Goal: Task Accomplishment & Management: Manage account settings

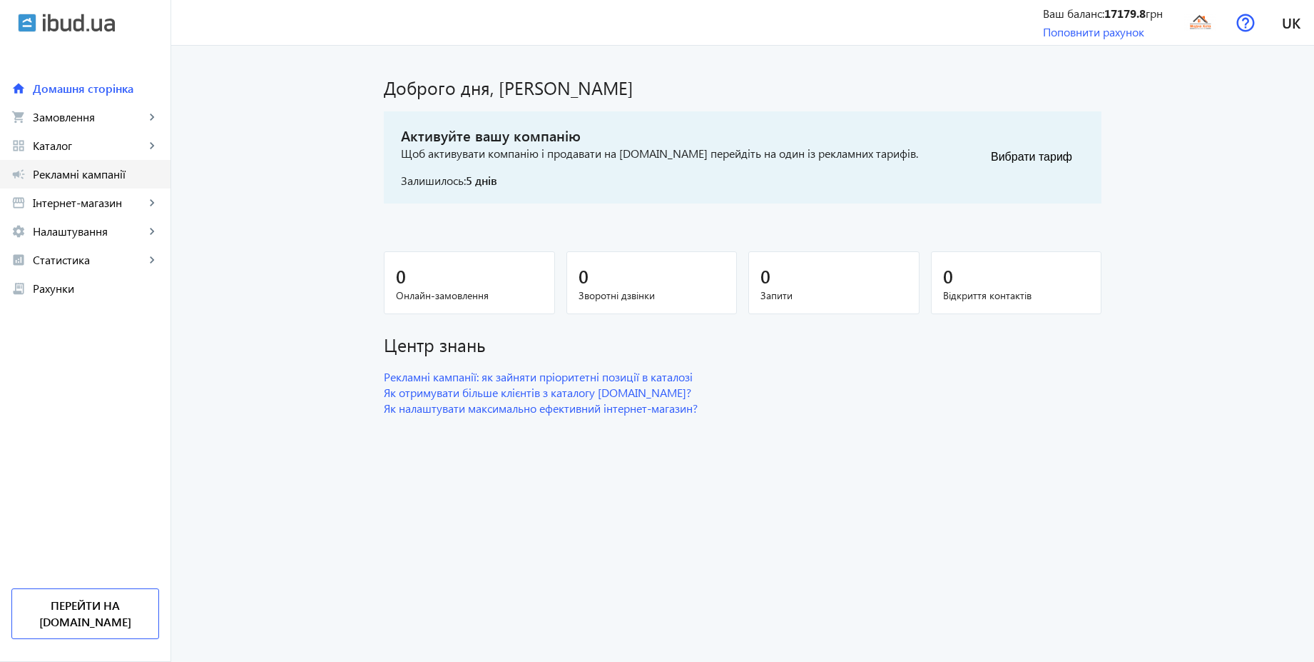
click at [87, 174] on span "Рекламні кампанії" at bounding box center [96, 174] width 126 height 14
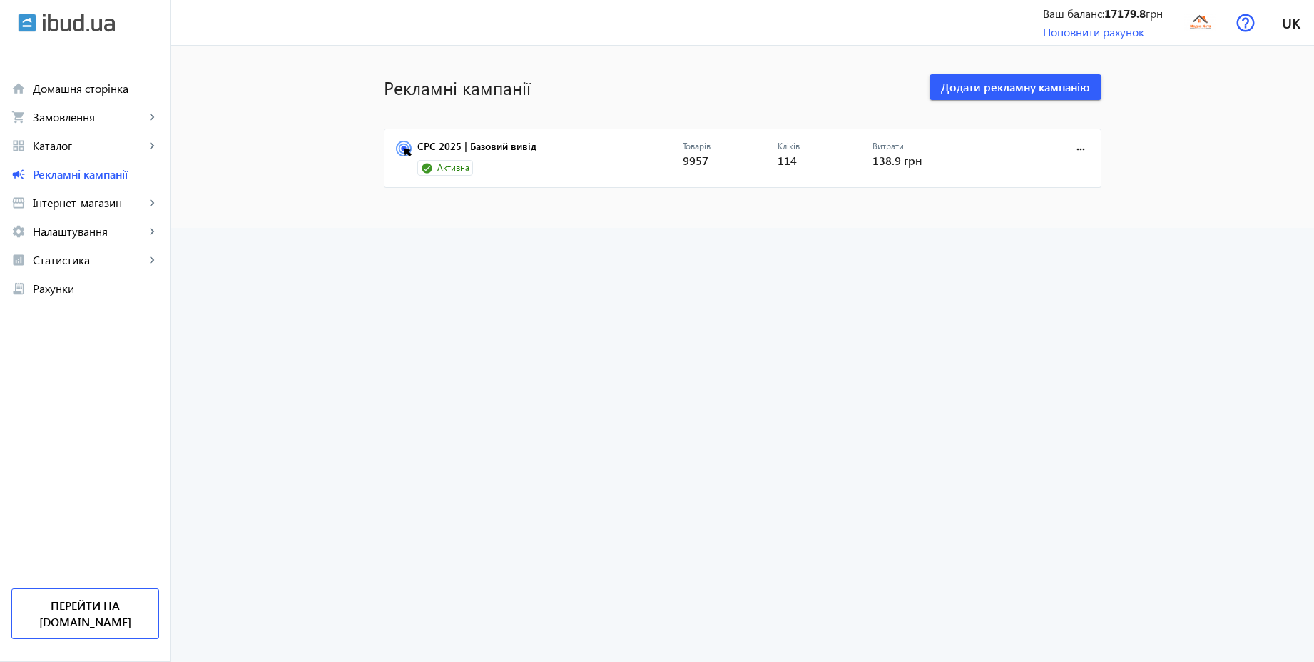
click at [443, 161] on div "Активна" at bounding box center [445, 168] width 56 height 16
click at [452, 144] on link "CPC 2025 | Базовий вивід" at bounding box center [549, 151] width 265 height 20
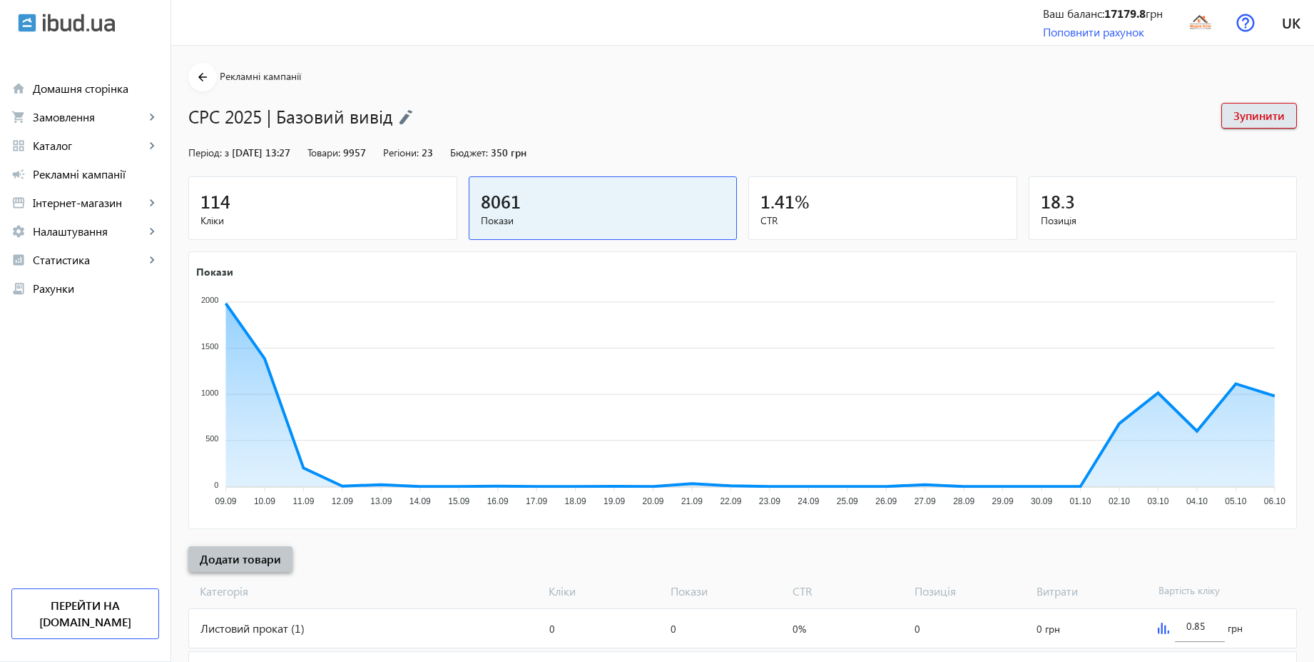
click at [260, 567] on span at bounding box center [240, 559] width 104 height 34
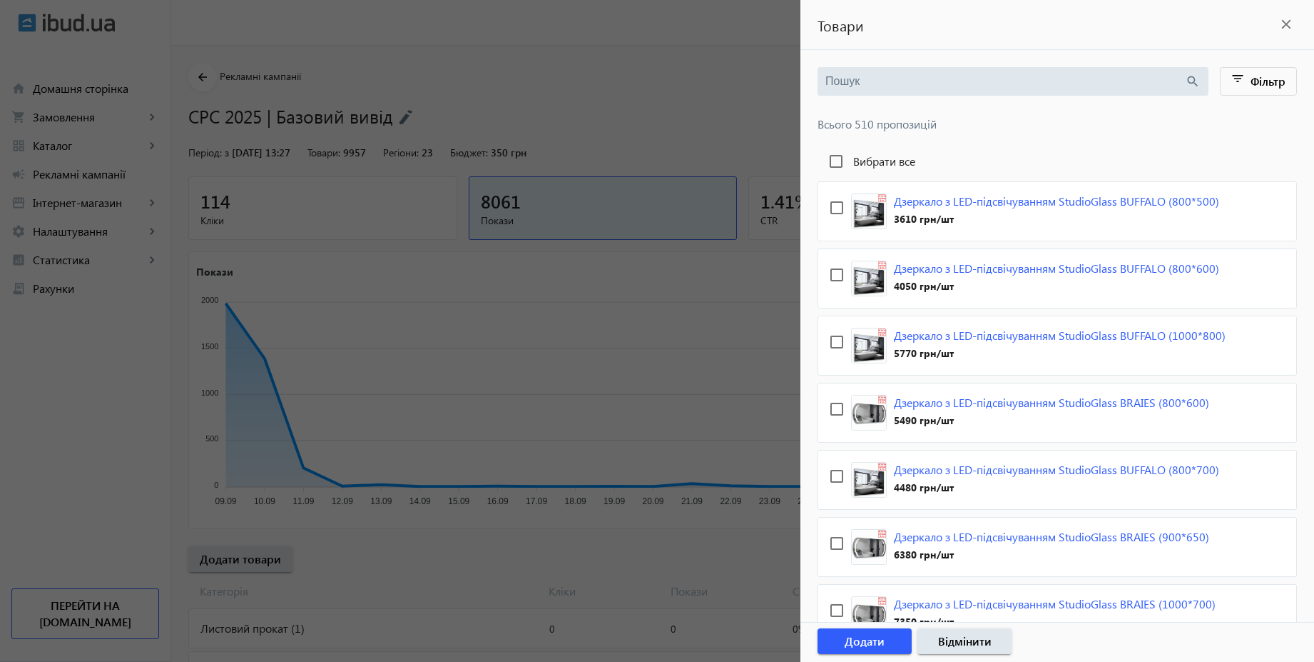
click at [879, 162] on label "Вибрати все" at bounding box center [883, 161] width 65 height 11
click at [851, 162] on input "Вибрати все" at bounding box center [836, 161] width 29 height 29
checkbox input "true"
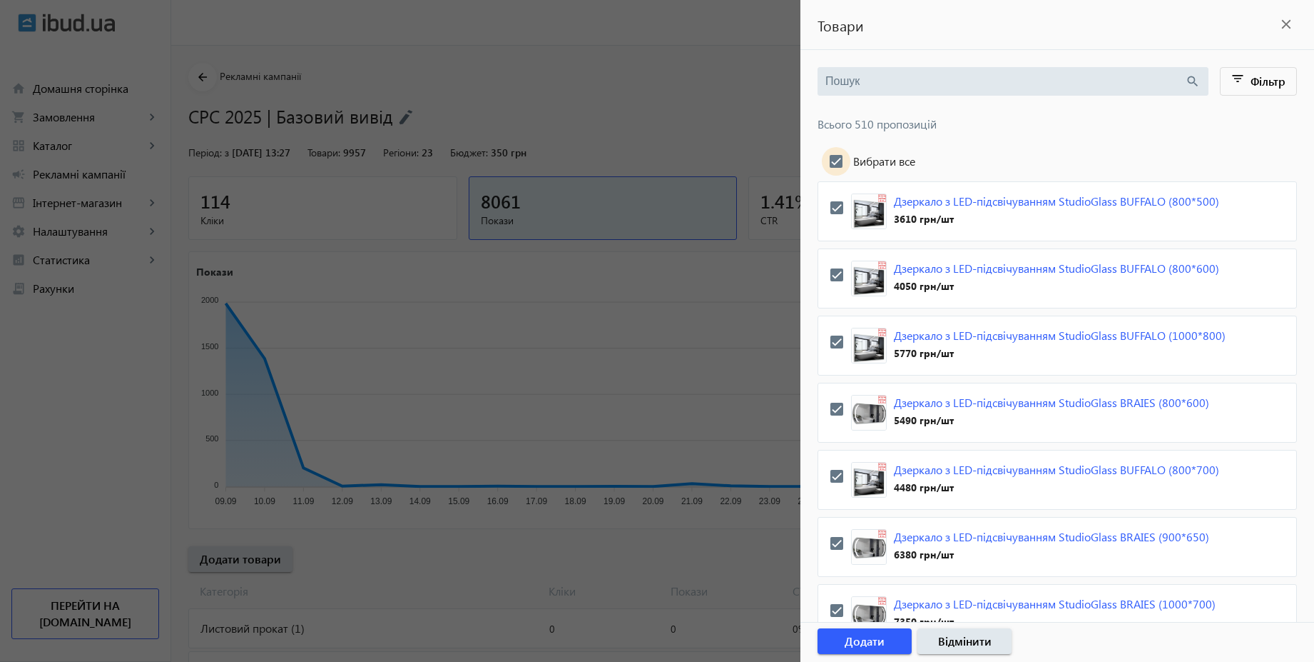
checkbox input "true"
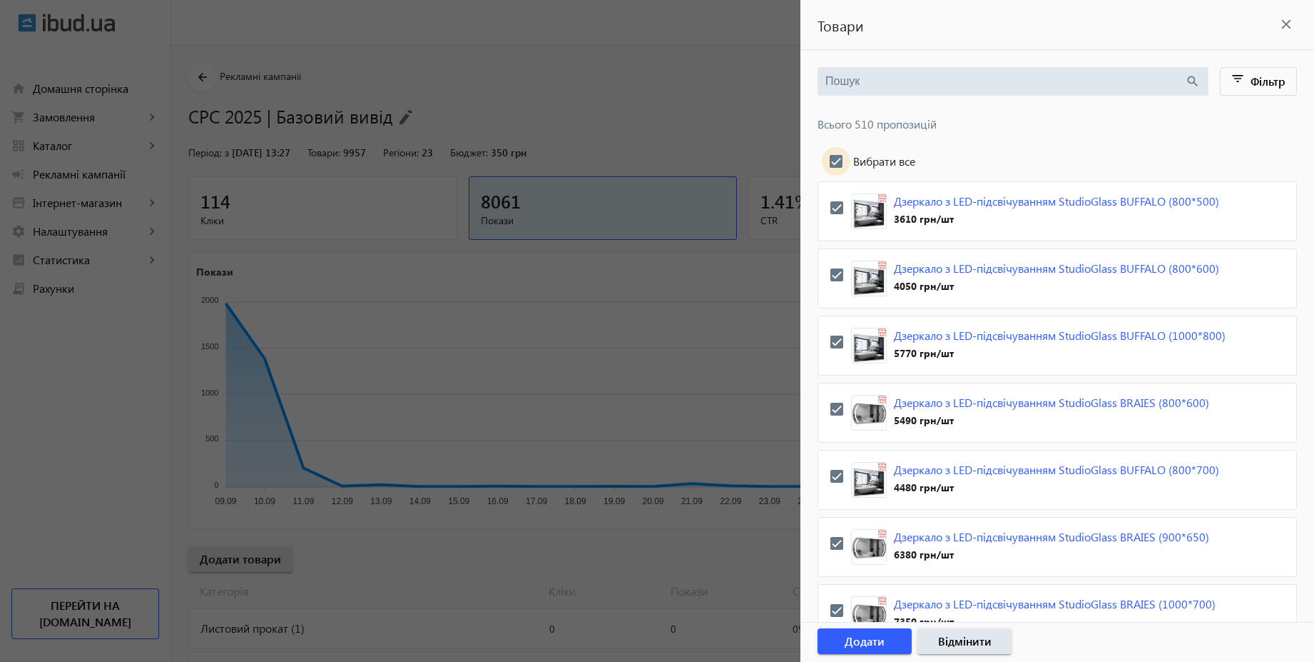
checkbox input "true"
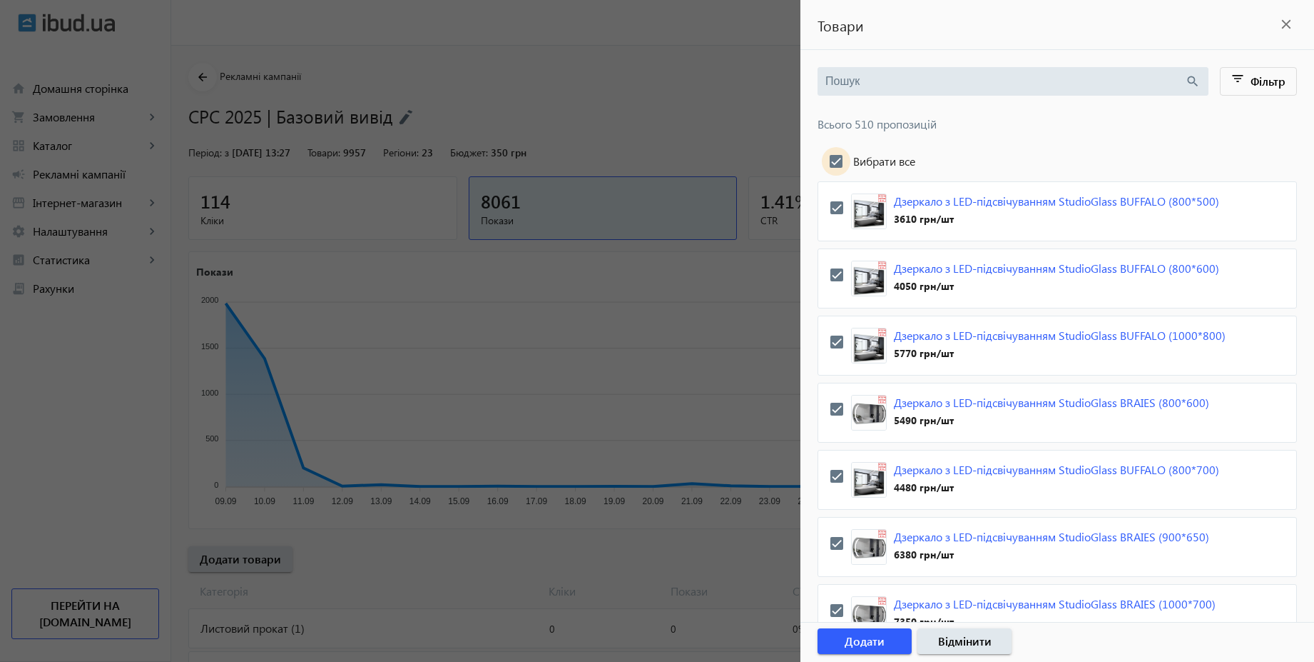
checkbox input "true"
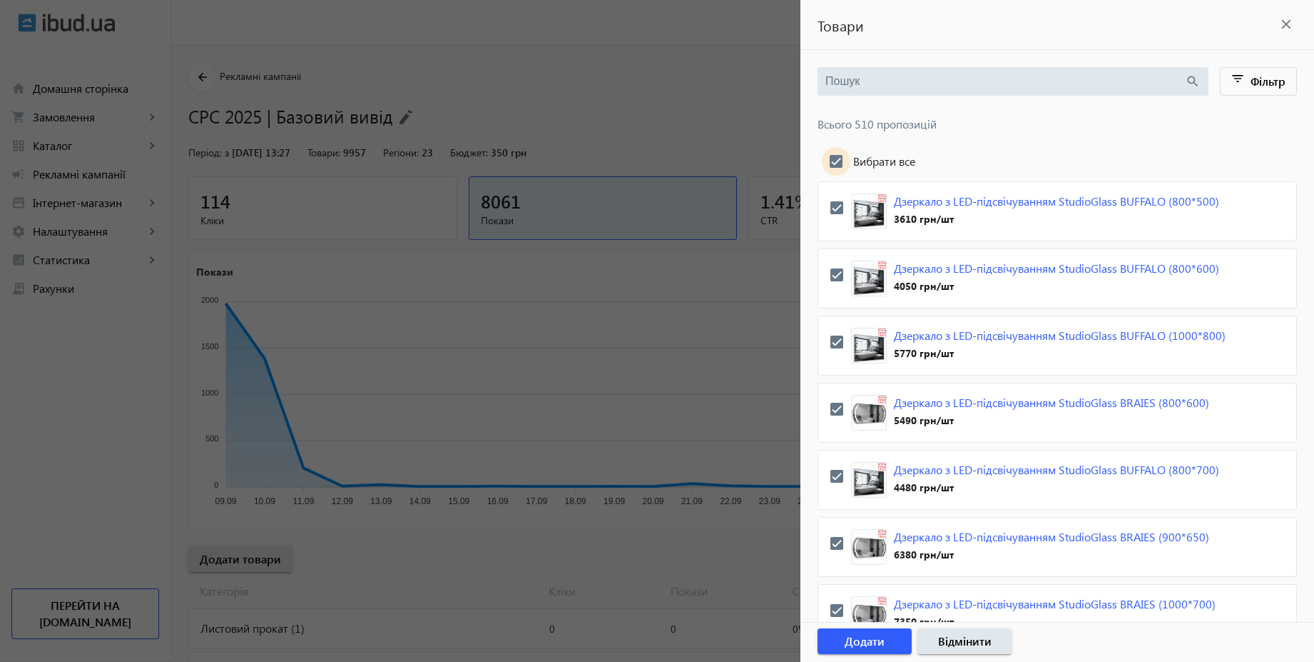
checkbox input "true"
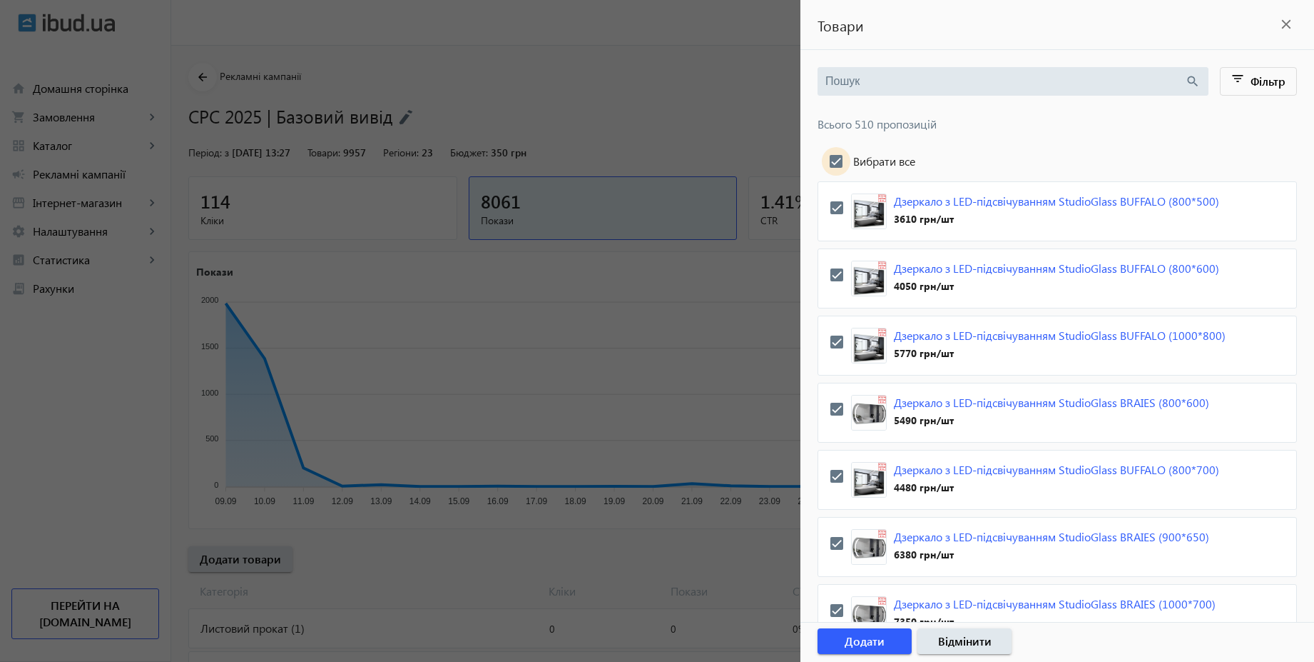
checkbox input "true"
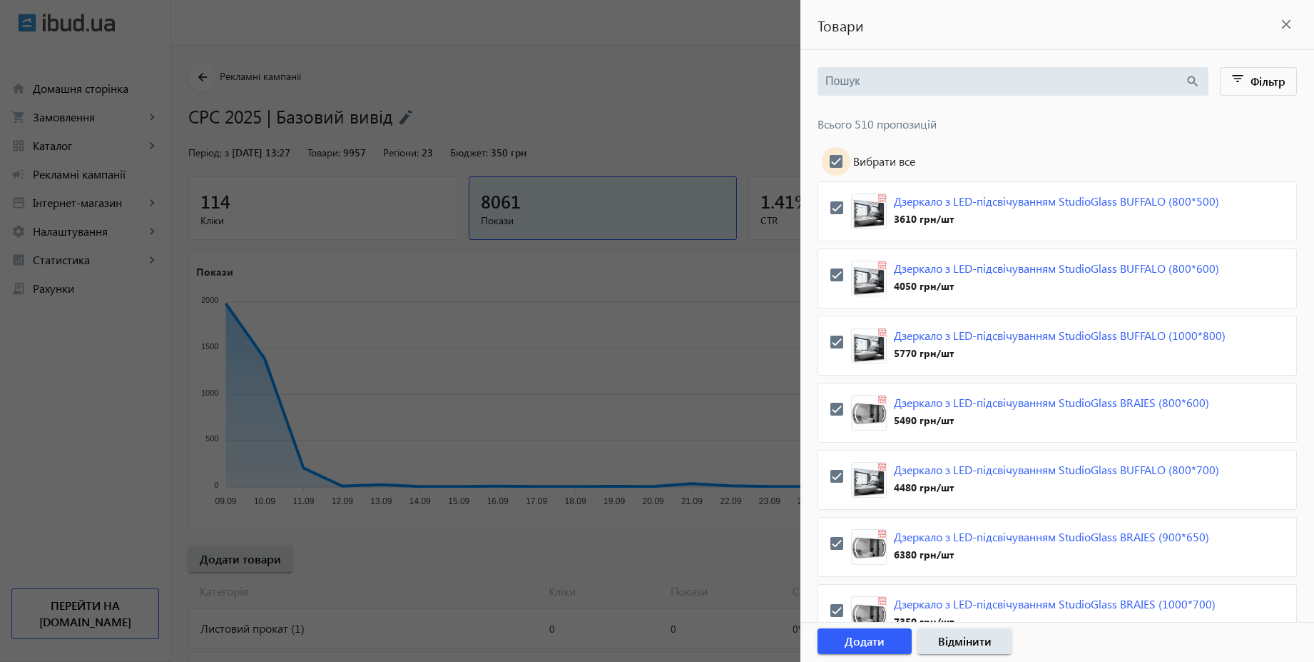
checkbox input "true"
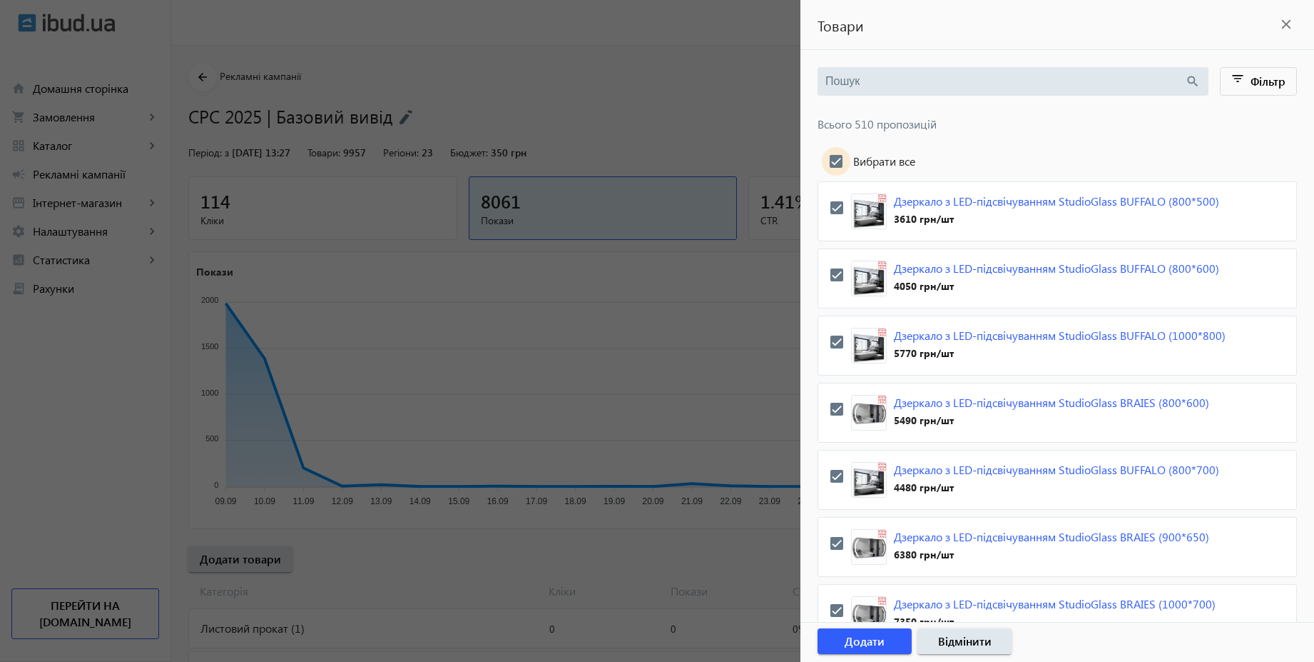
checkbox input "true"
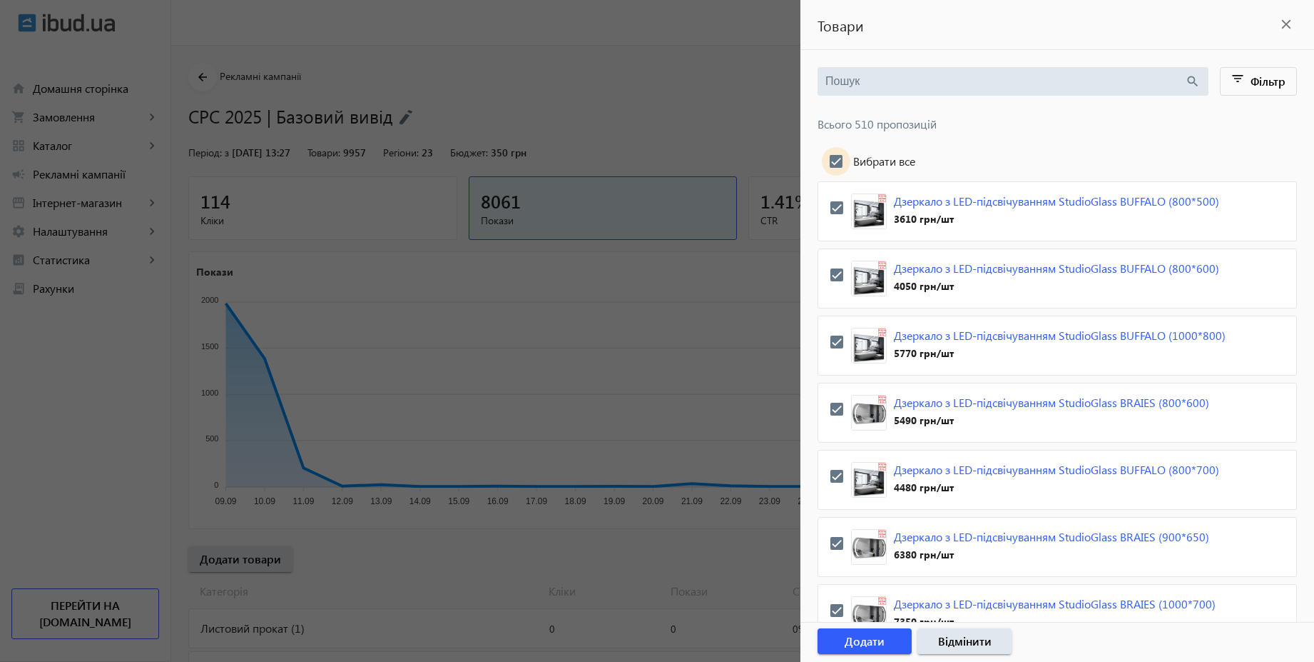
checkbox input "true"
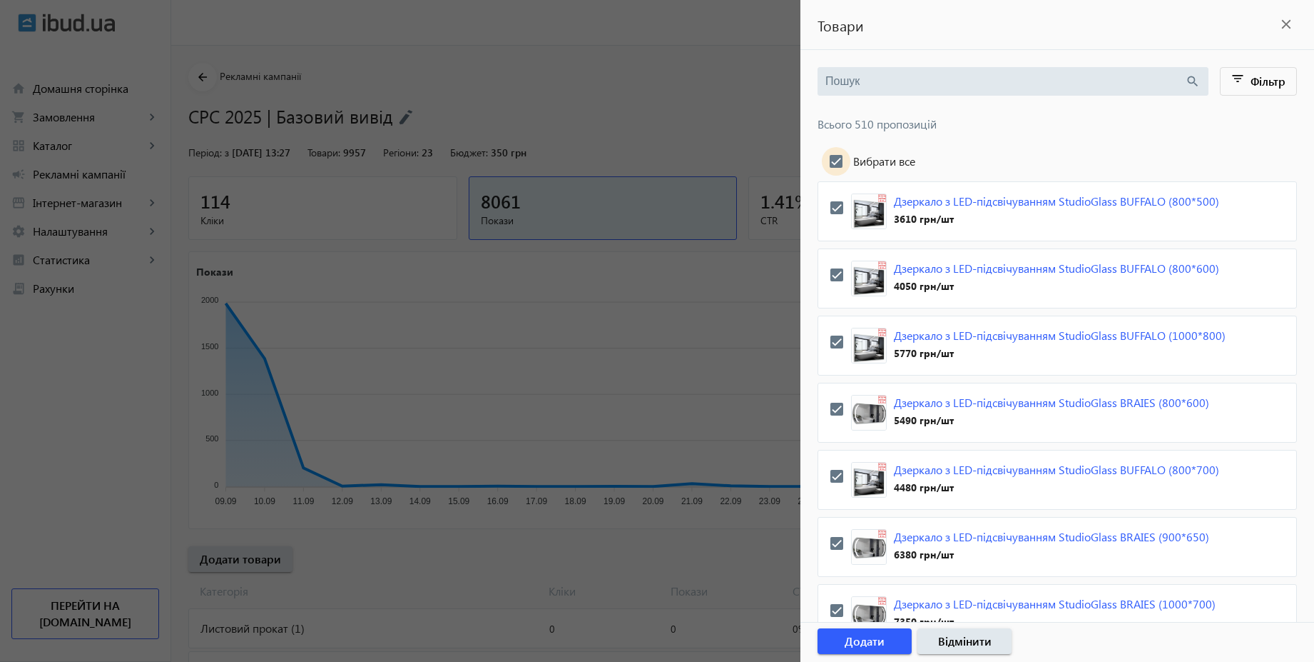
checkbox input "true"
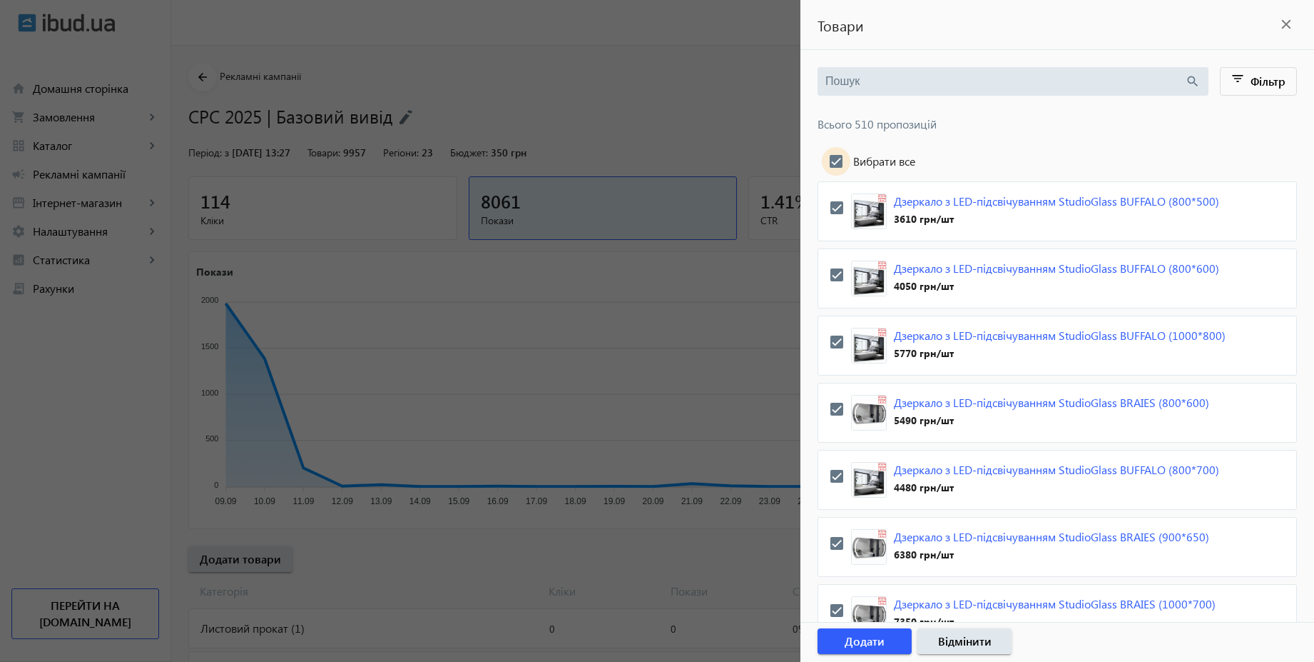
checkbox input "true"
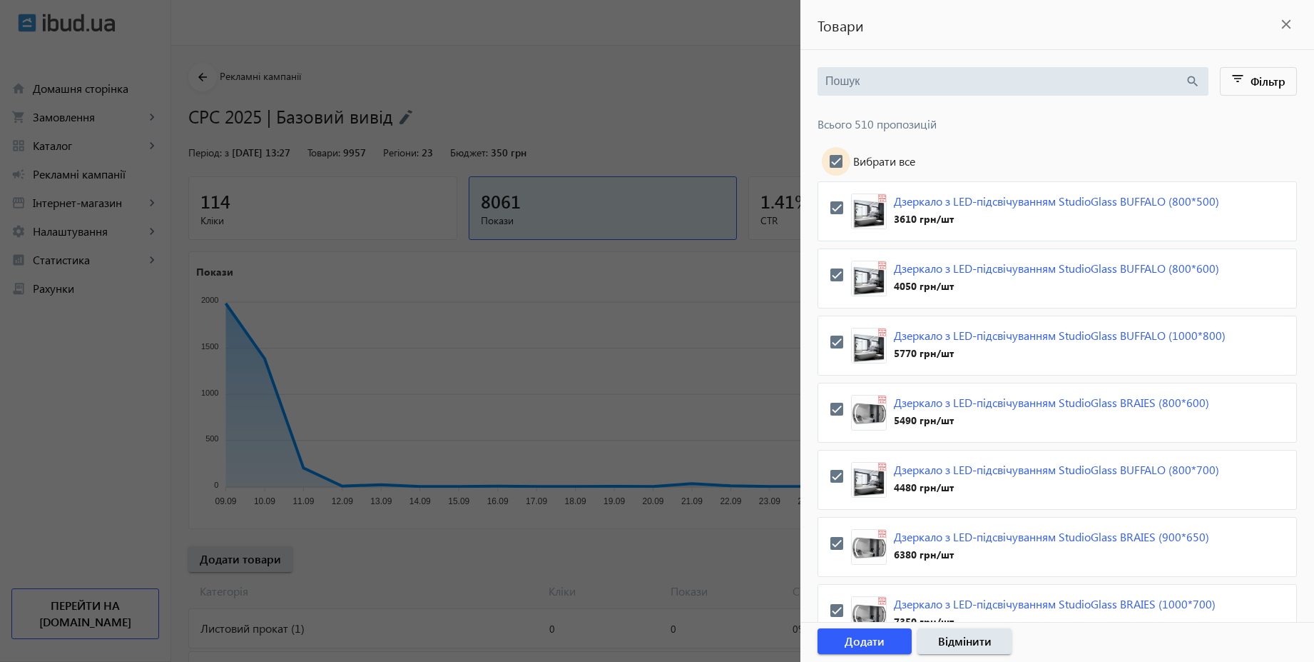
checkbox input "true"
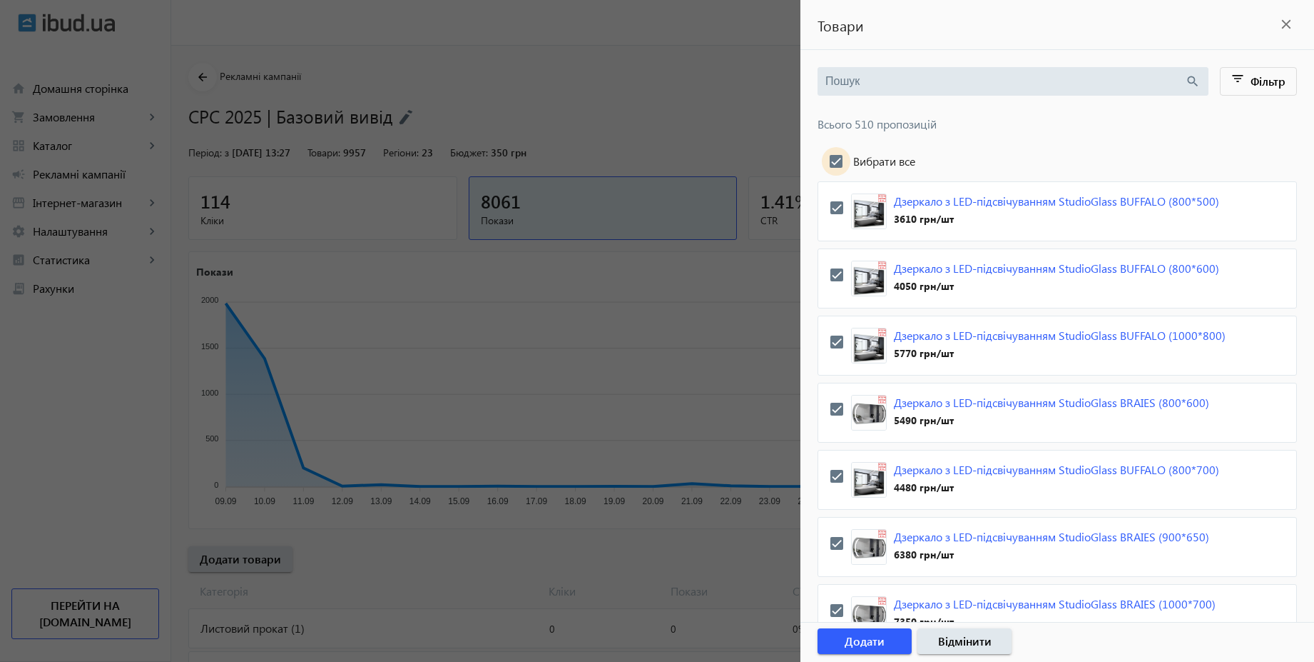
checkbox input "true"
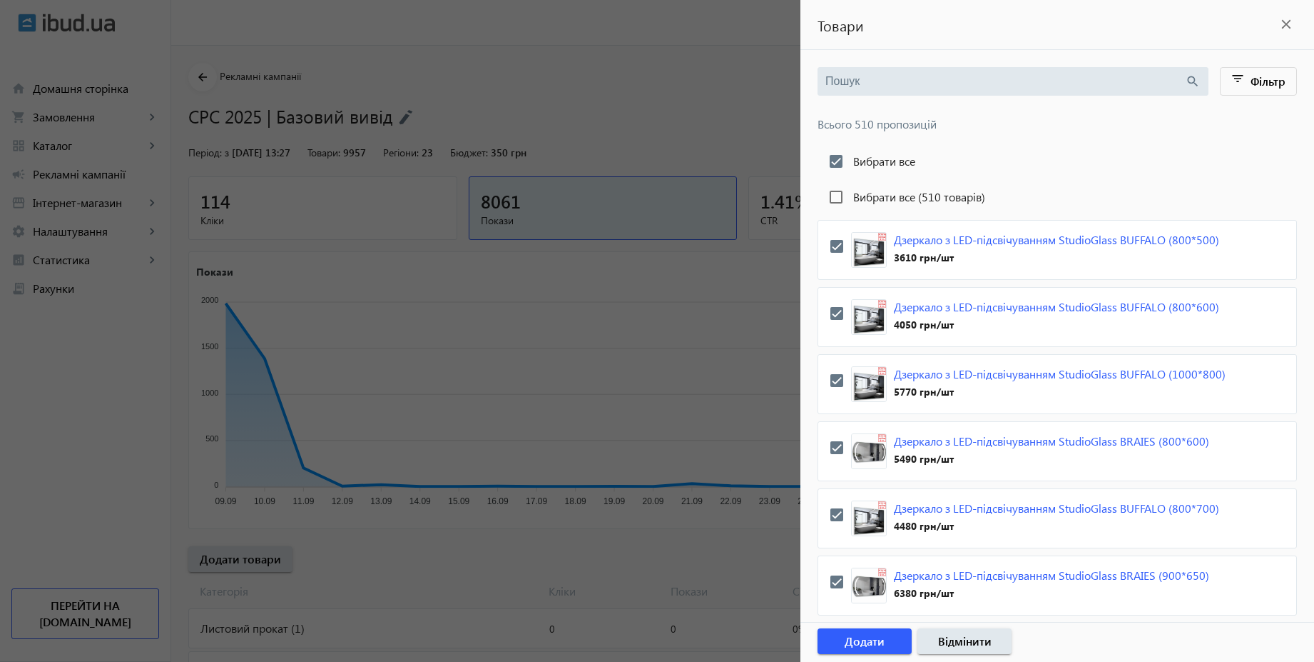
click at [861, 201] on label "Вибрати все (510 товарів)" at bounding box center [918, 196] width 135 height 11
click at [851, 201] on input "Вибрати все (510 товарів)" at bounding box center [836, 197] width 29 height 29
checkbox input "true"
click at [878, 642] on span "Додати" at bounding box center [865, 641] width 40 height 16
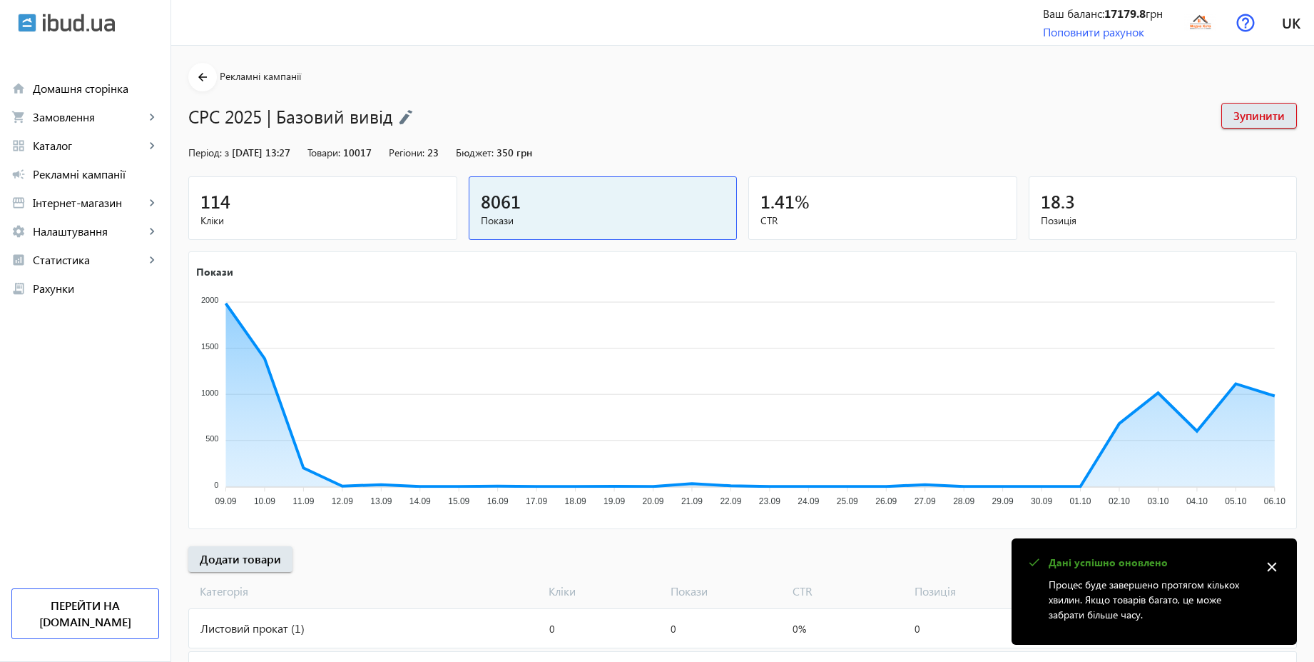
click at [1276, 568] on mat-icon "close" at bounding box center [1272, 566] width 21 height 21
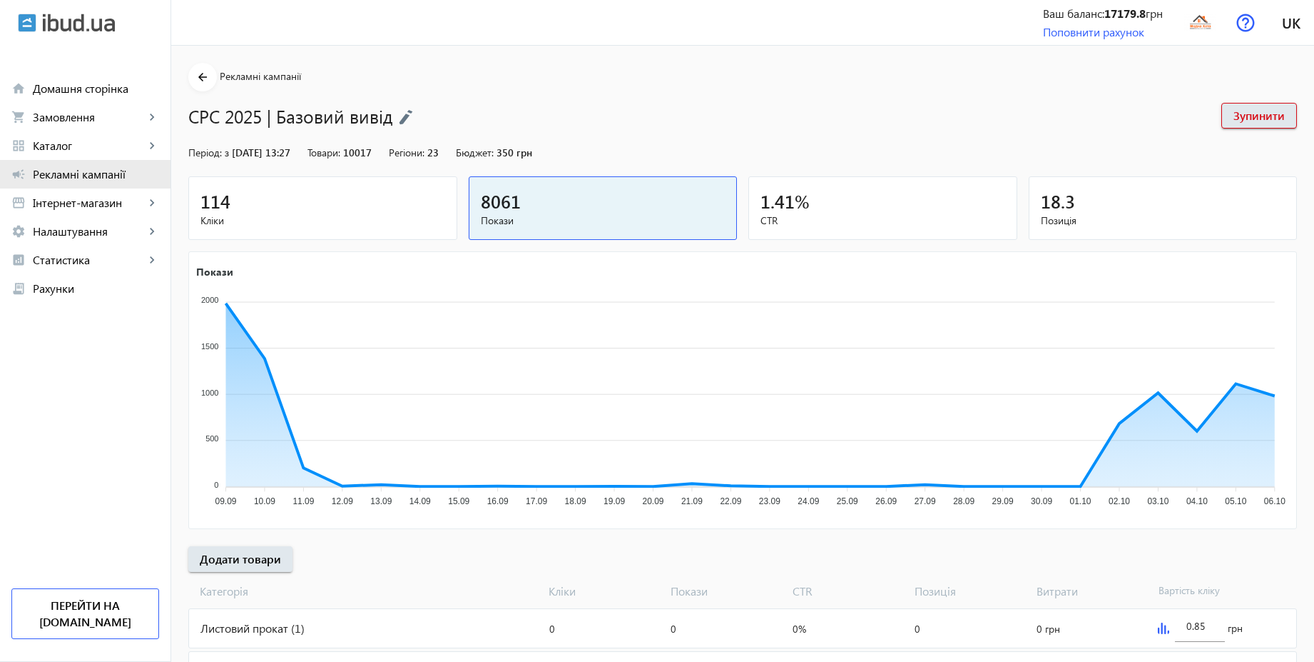
click at [88, 181] on link "campaign Рекламні кампанії" at bounding box center [85, 174] width 171 height 29
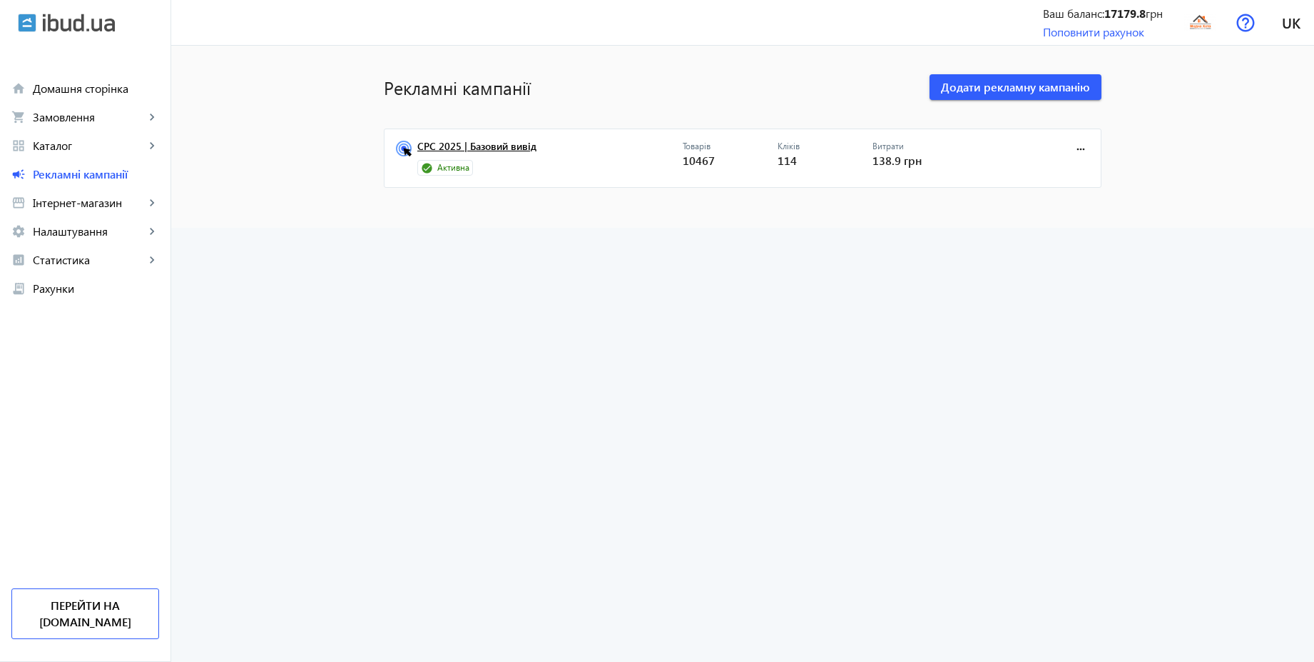
click at [491, 146] on link "CPC 2025 | Базовий вивід" at bounding box center [549, 151] width 265 height 20
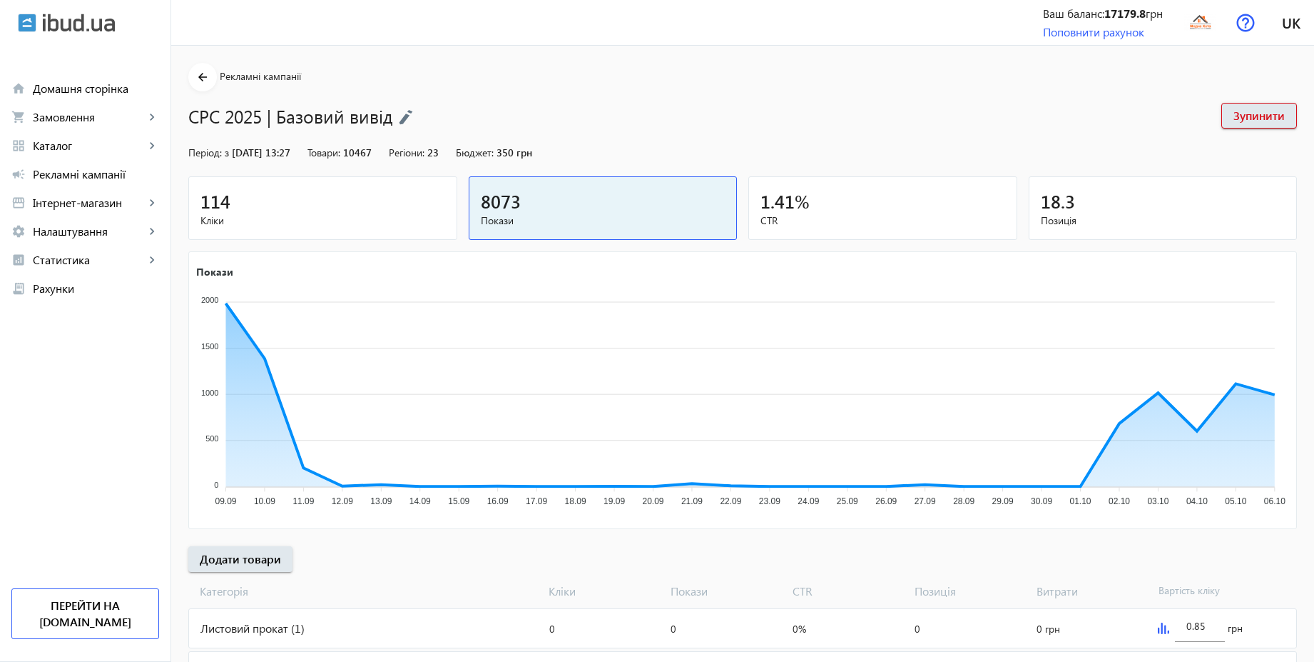
click at [320, 209] on div "114" at bounding box center [323, 200] width 245 height 25
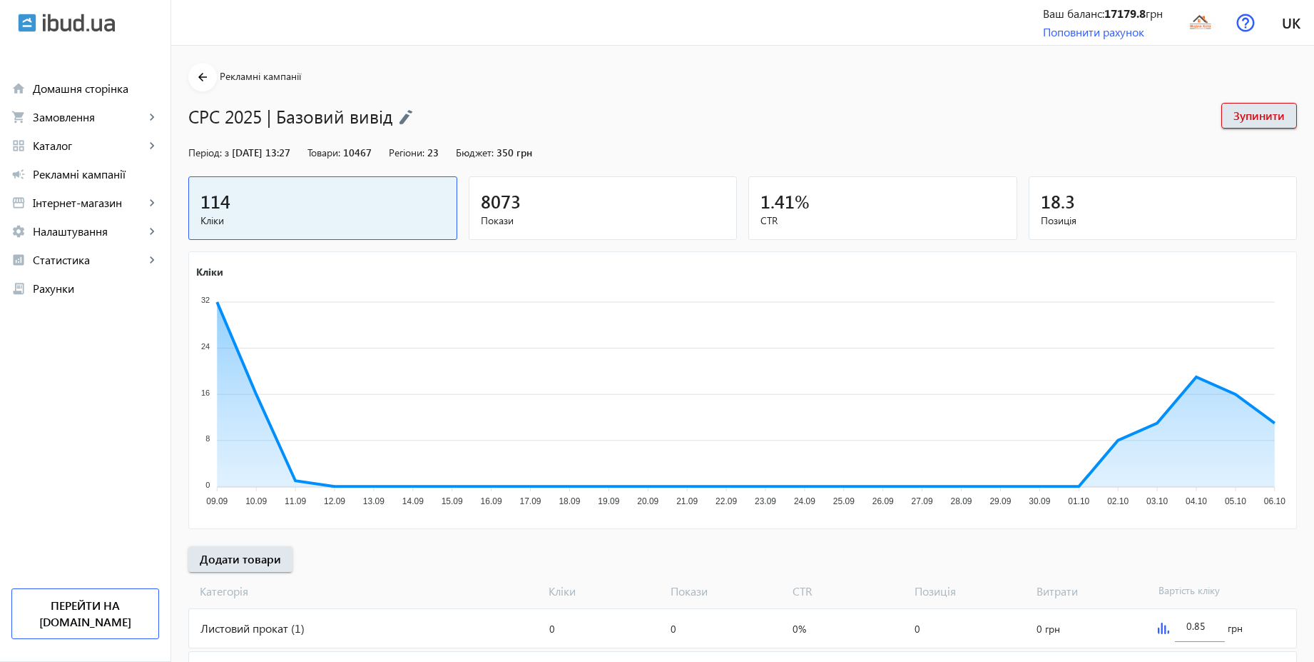
click at [593, 196] on div "8073" at bounding box center [603, 200] width 245 height 25
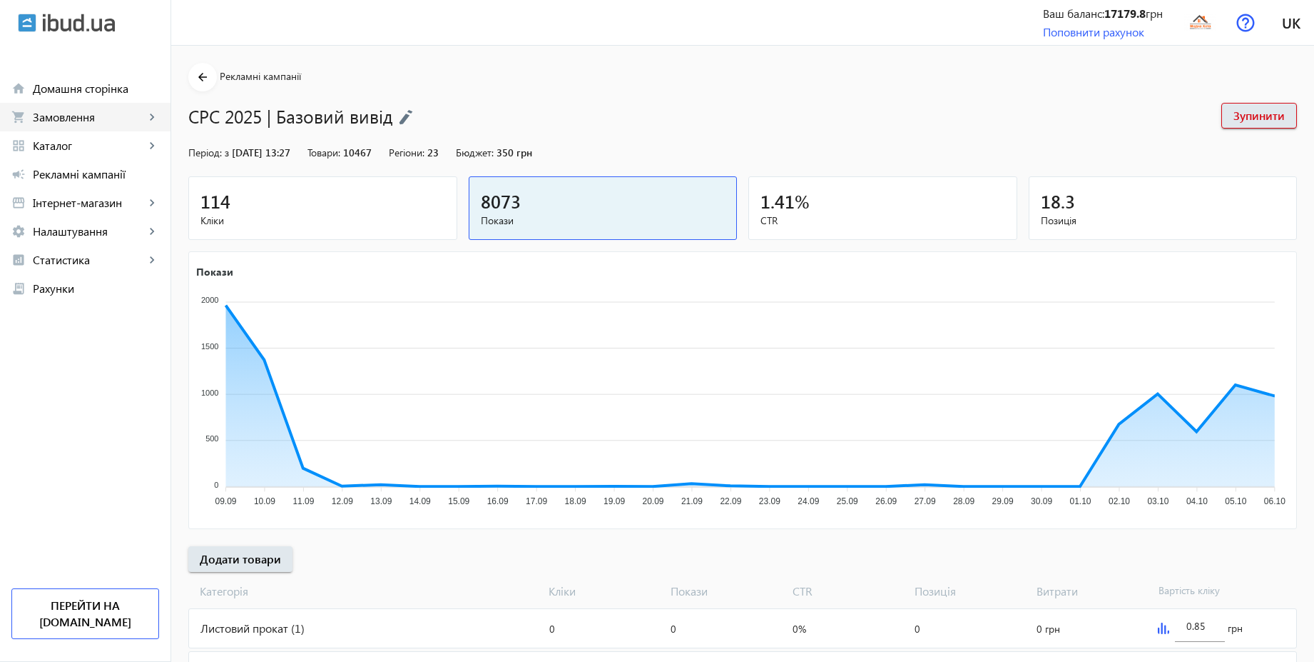
click at [97, 112] on span "Замовлення" at bounding box center [89, 117] width 112 height 14
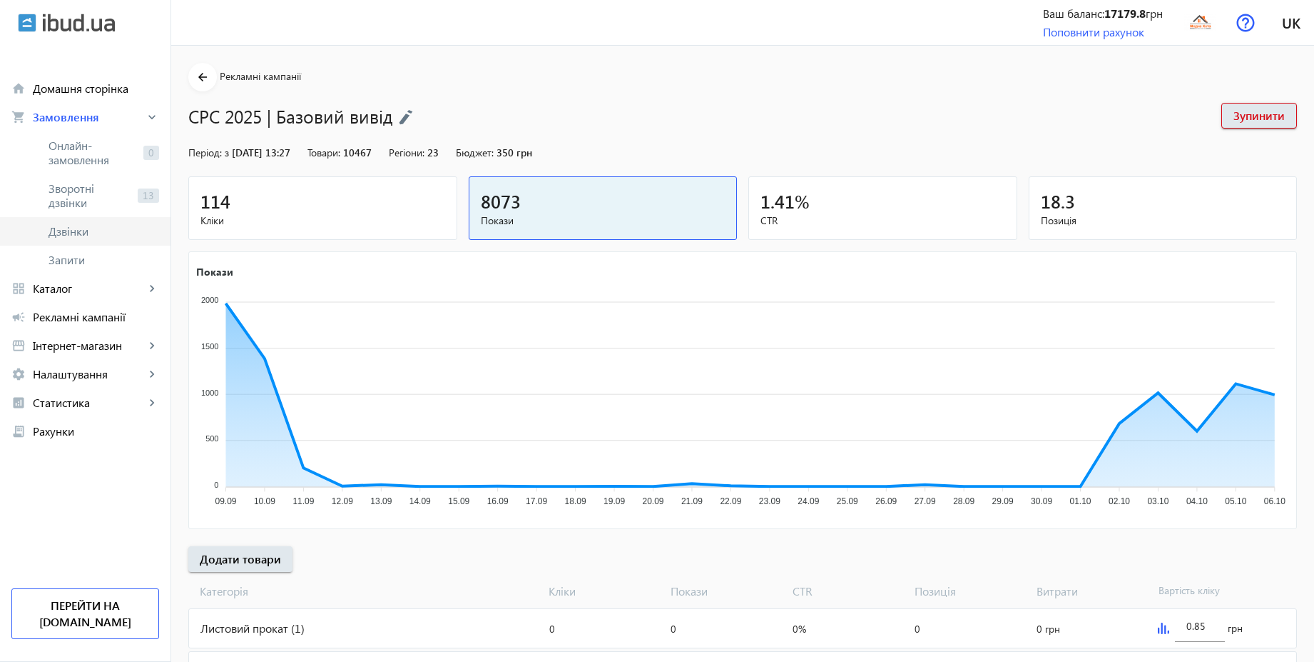
click at [81, 234] on span "Дзвінки" at bounding box center [104, 231] width 111 height 14
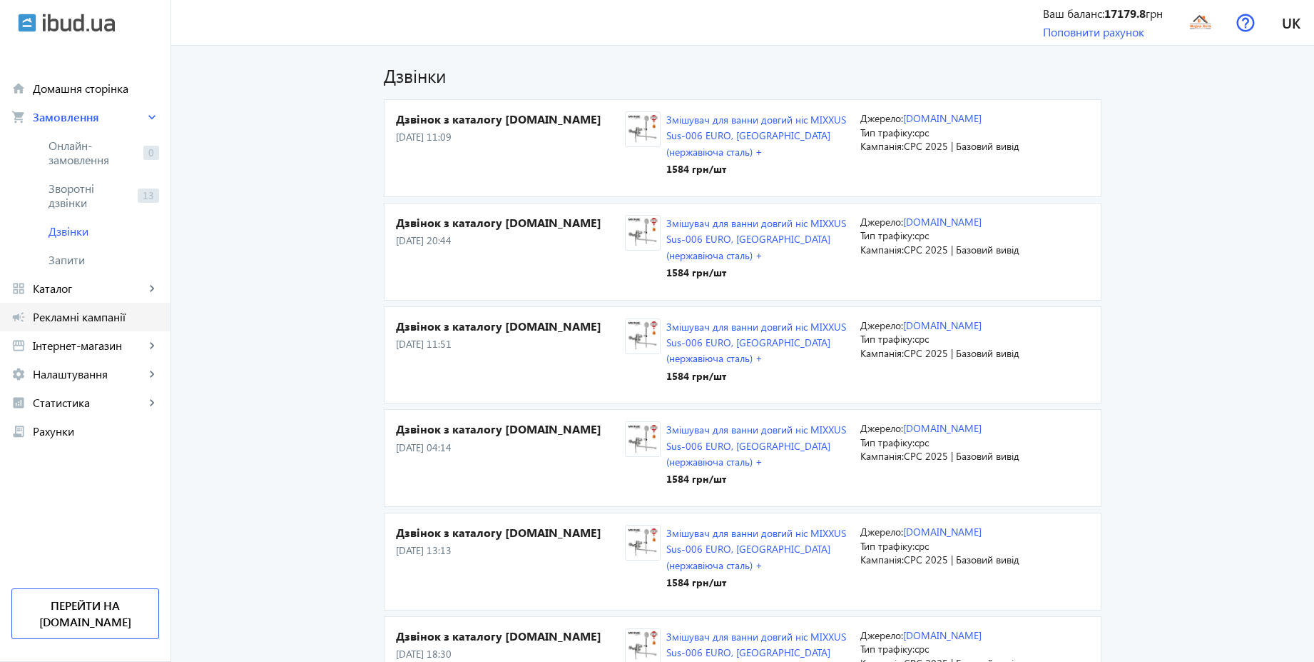
click at [116, 310] on span "Рекламні кампанії" at bounding box center [96, 317] width 126 height 14
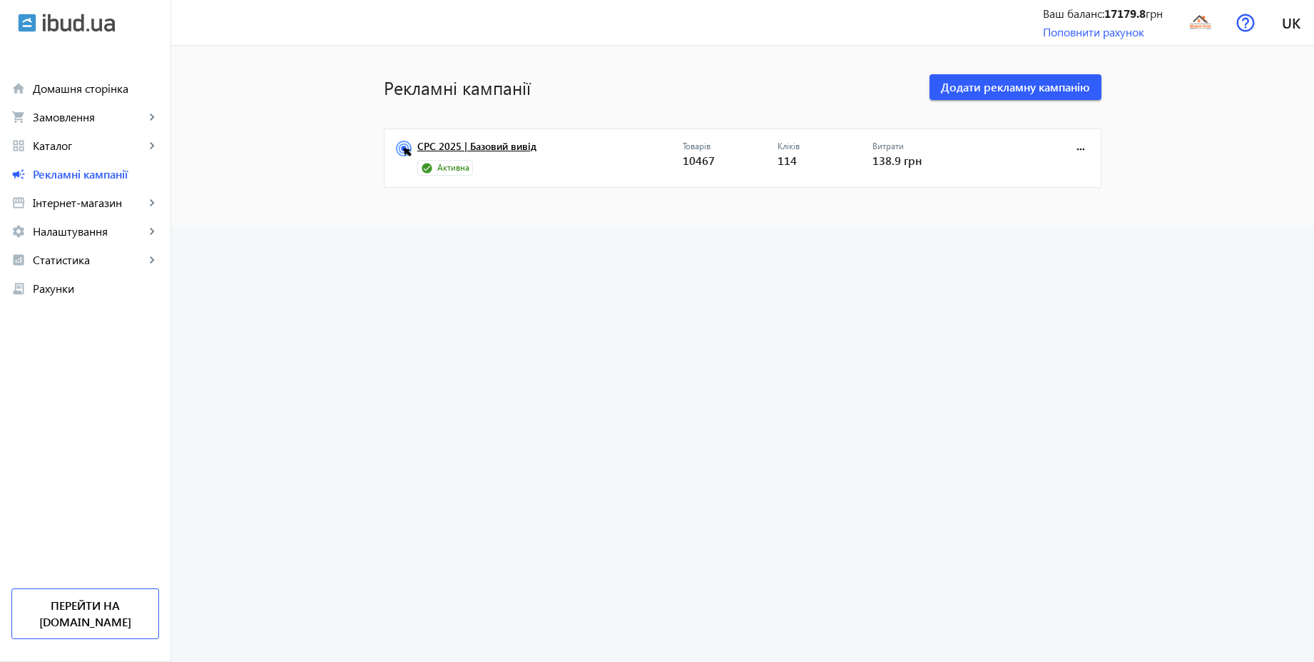
click at [457, 141] on link "CPC 2025 | Базовий вивід" at bounding box center [549, 151] width 265 height 20
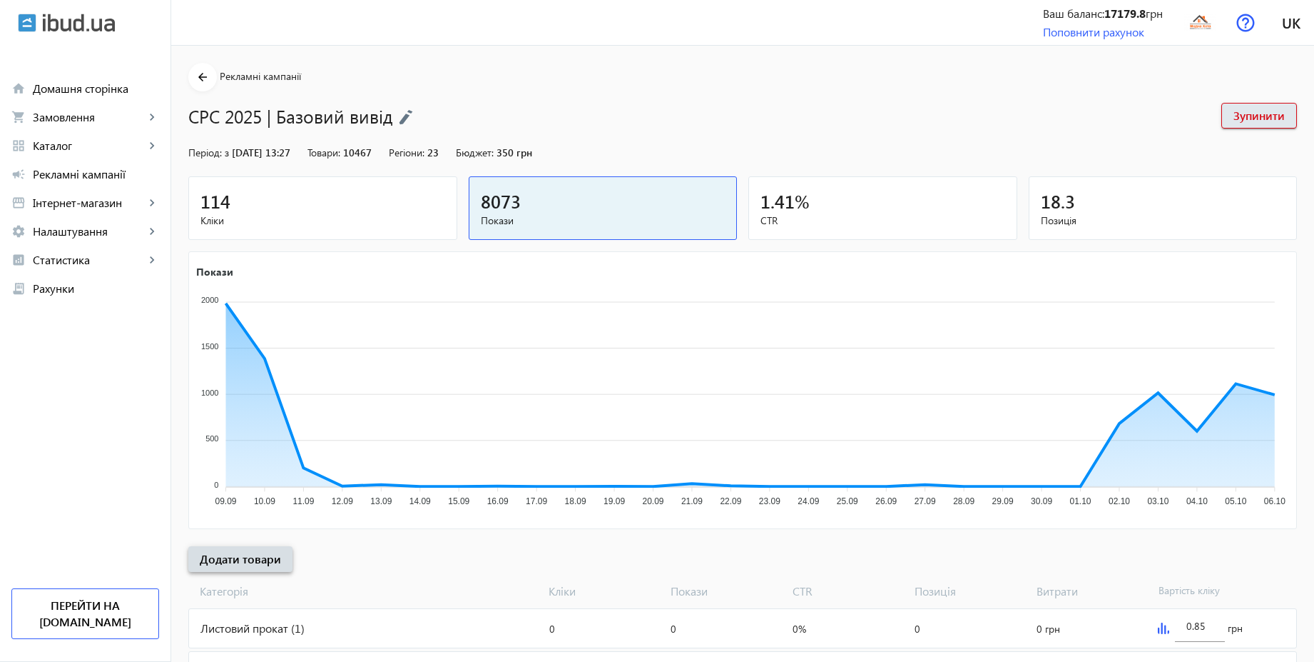
click at [253, 552] on span "Додати товари" at bounding box center [240, 559] width 81 height 16
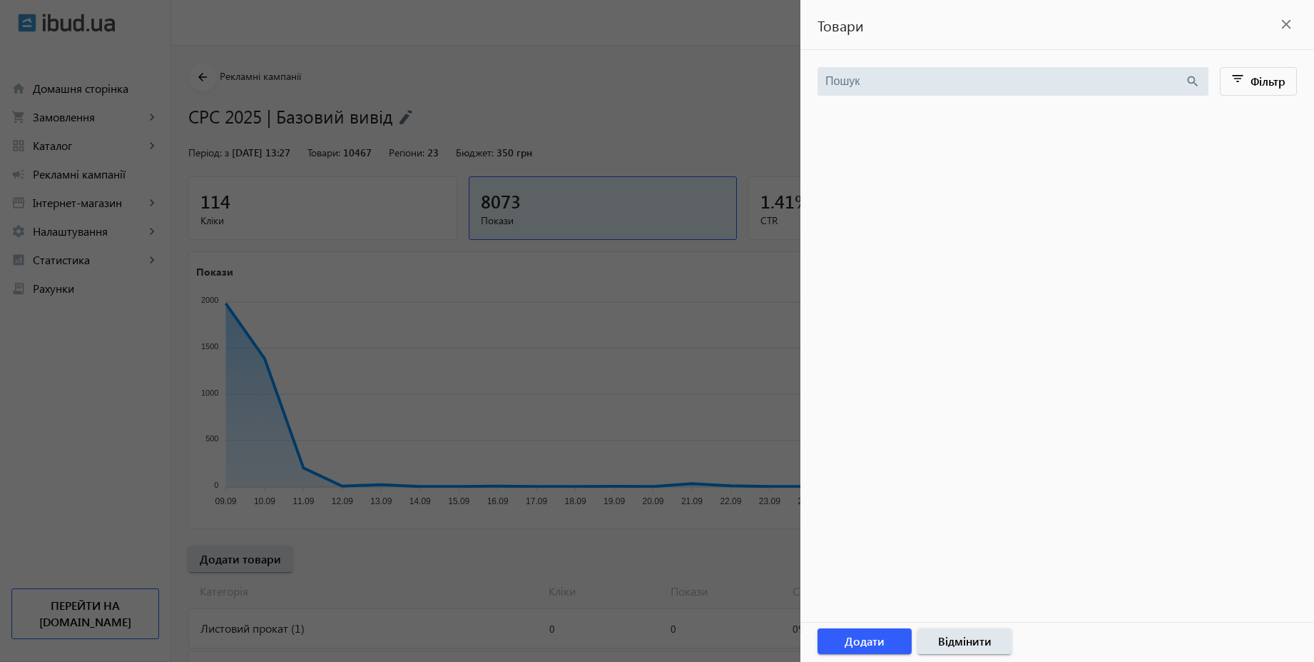
click at [751, 111] on div at bounding box center [657, 331] width 1314 height 662
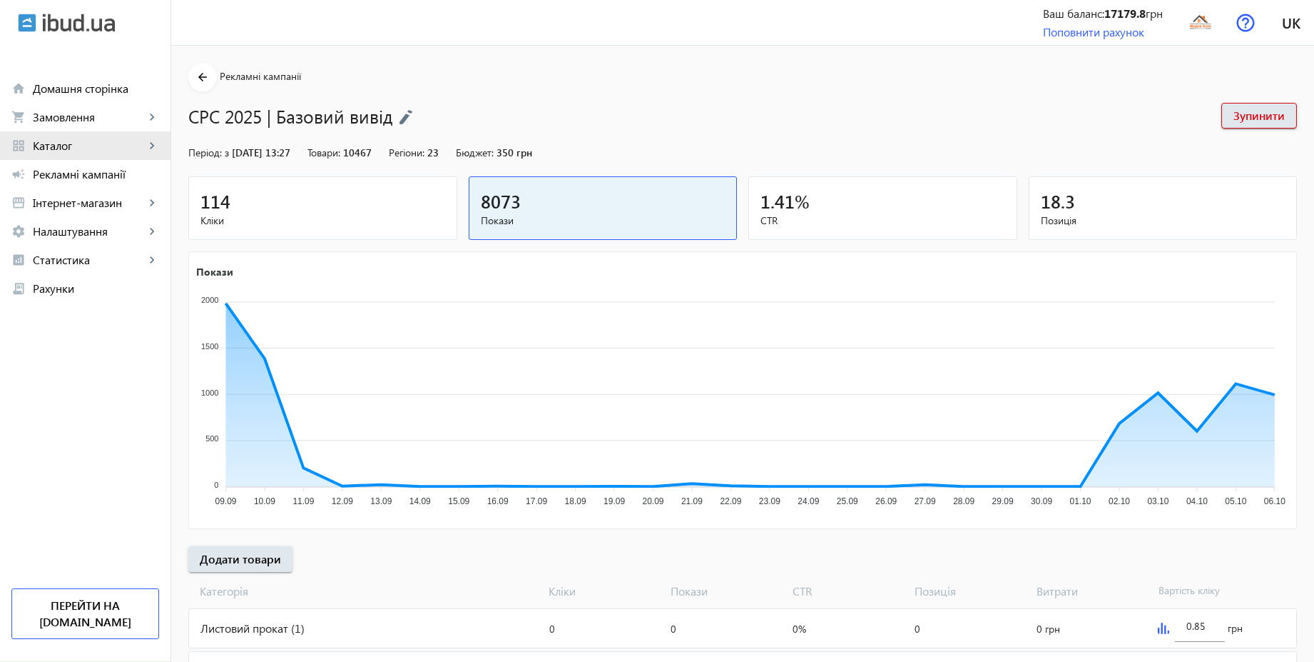
click at [69, 141] on span "Каталог" at bounding box center [89, 145] width 112 height 14
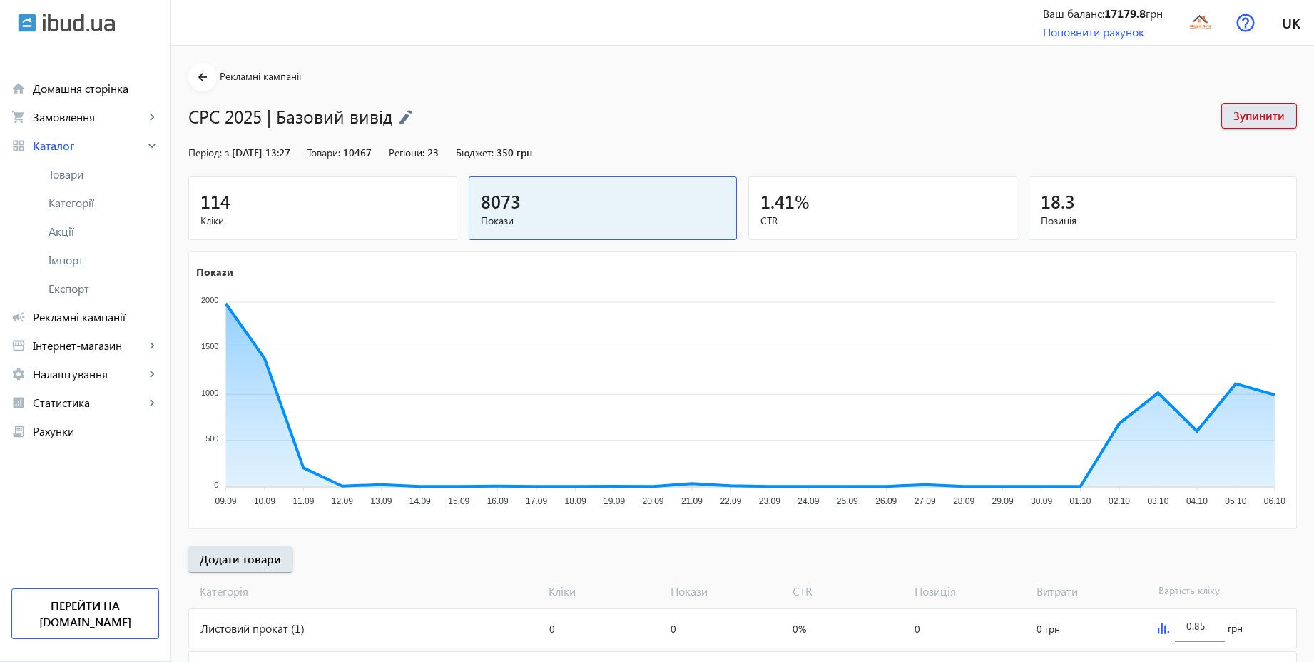
click at [77, 167] on span "Товари" at bounding box center [104, 174] width 111 height 14
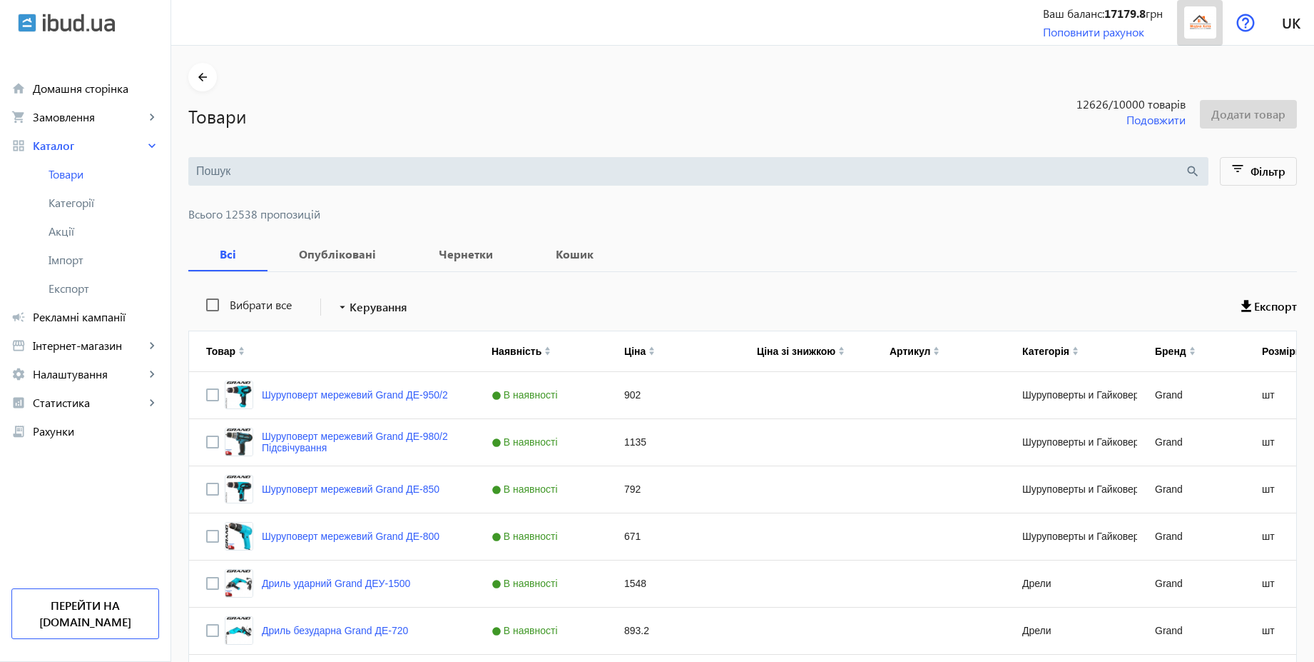
click at [1202, 26] on img at bounding box center [1201, 22] width 32 height 32
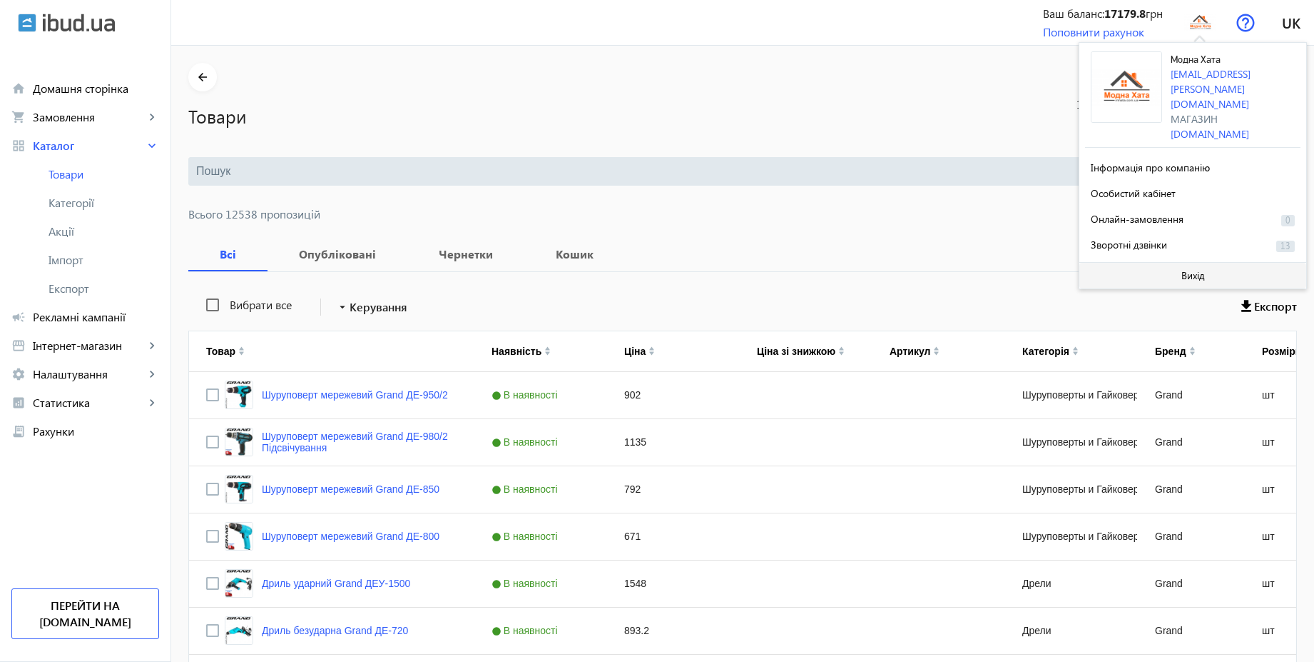
click at [1165, 260] on span at bounding box center [1193, 275] width 227 height 34
